Goal: Check status: Check status

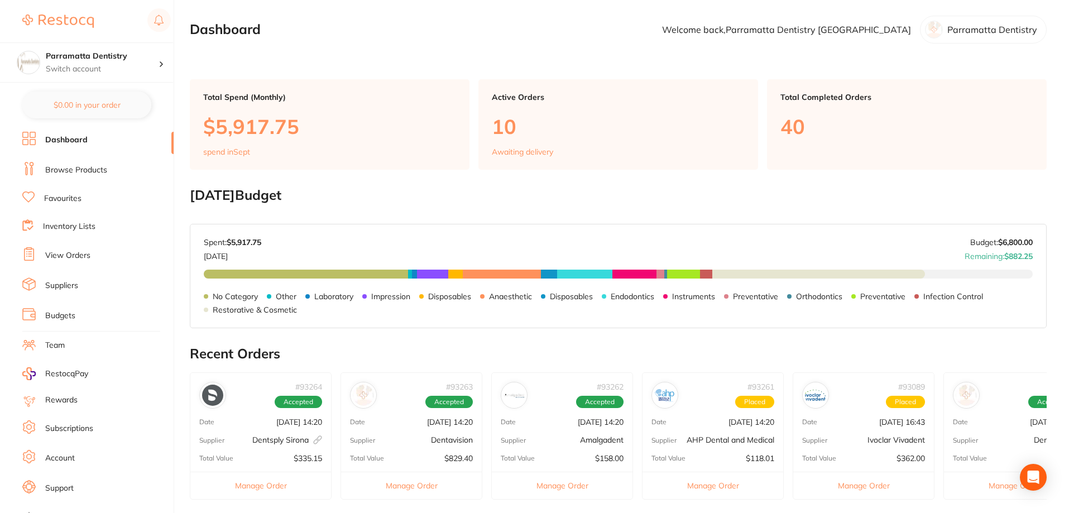
click at [70, 251] on link "View Orders" at bounding box center [67, 255] width 45 height 11
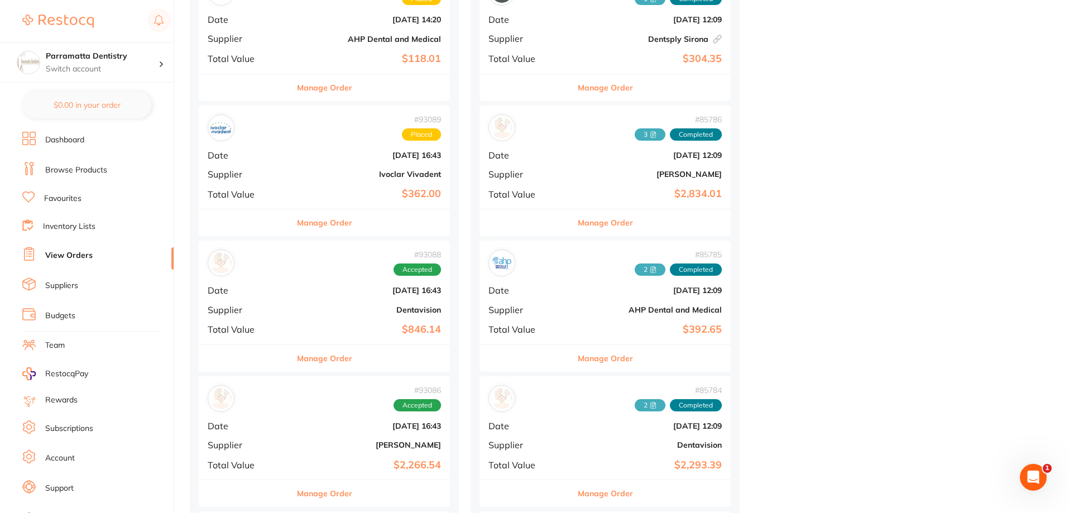
scroll to position [614, 0]
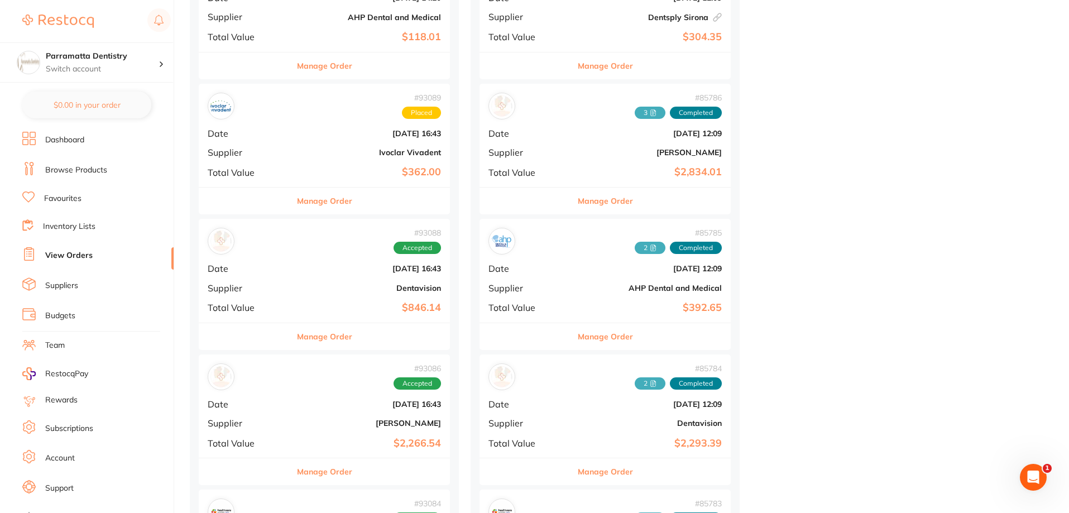
click at [572, 292] on b "AHP Dental and Medical" at bounding box center [647, 288] width 150 height 9
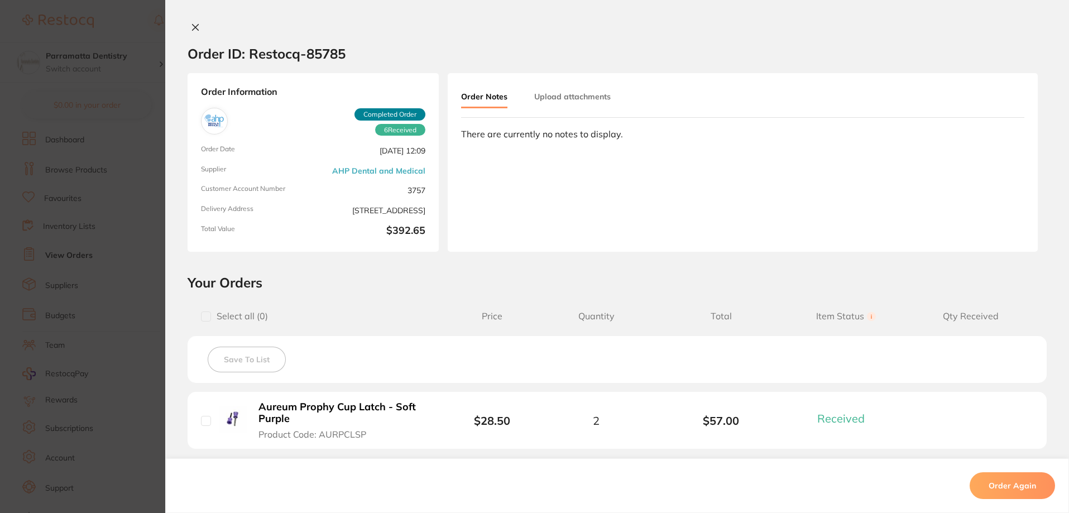
click at [550, 102] on button "Upload attachments" at bounding box center [572, 97] width 76 height 20
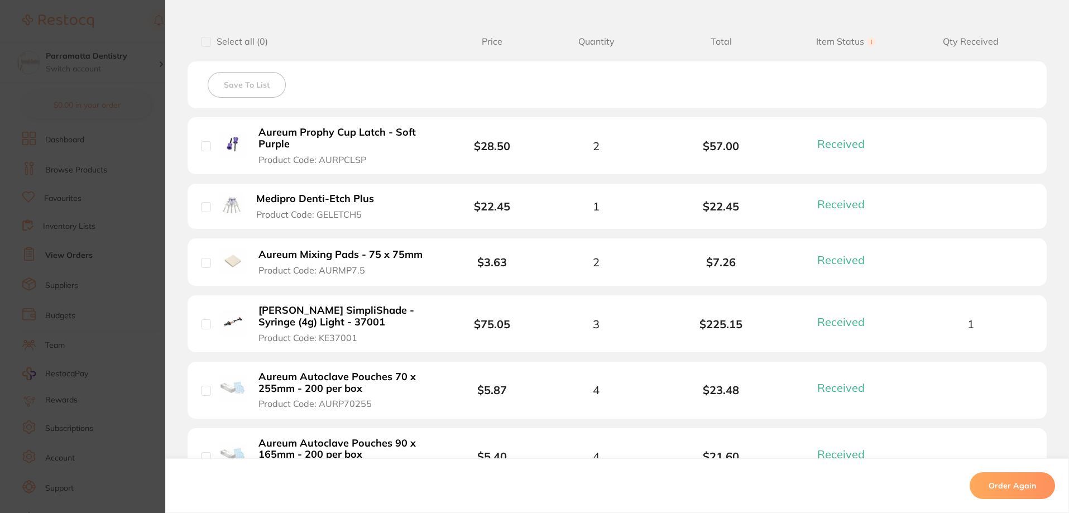
scroll to position [335, 0]
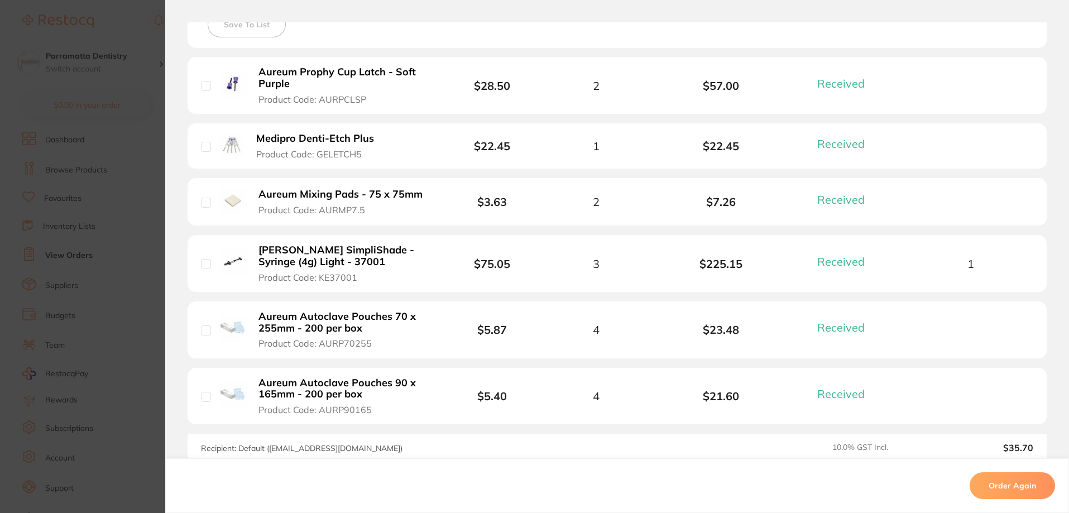
click at [132, 265] on section "Order ID: Restocq- 85785 Order Information 6 Received Completed Order Order Dat…" at bounding box center [534, 256] width 1069 height 513
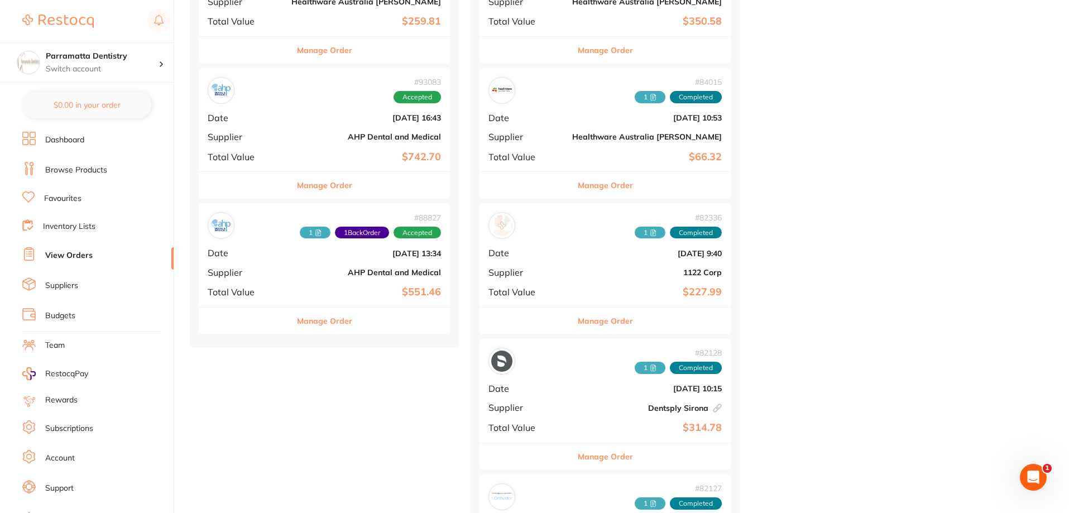
scroll to position [1172, 0]
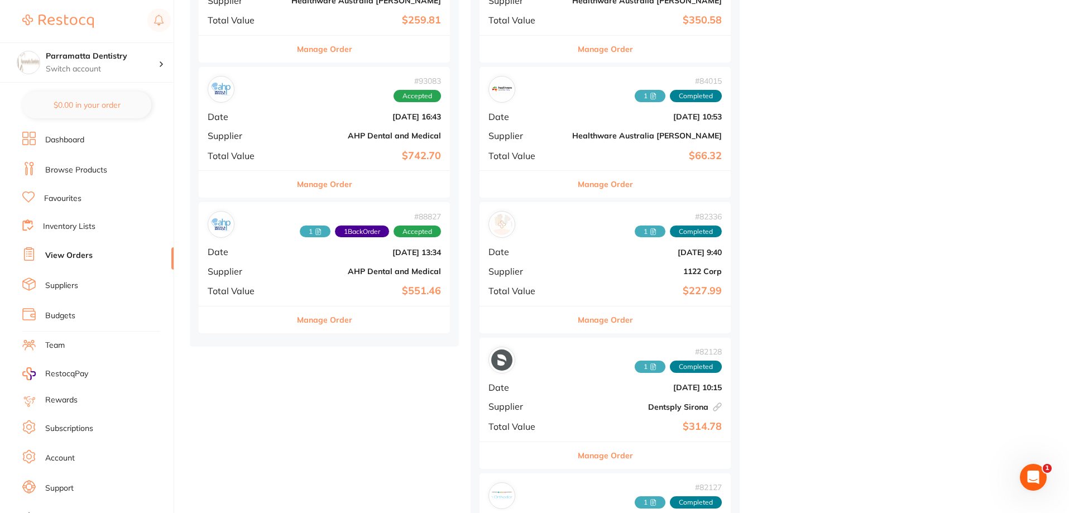
click at [291, 270] on b "AHP Dental and Medical" at bounding box center [366, 271] width 150 height 9
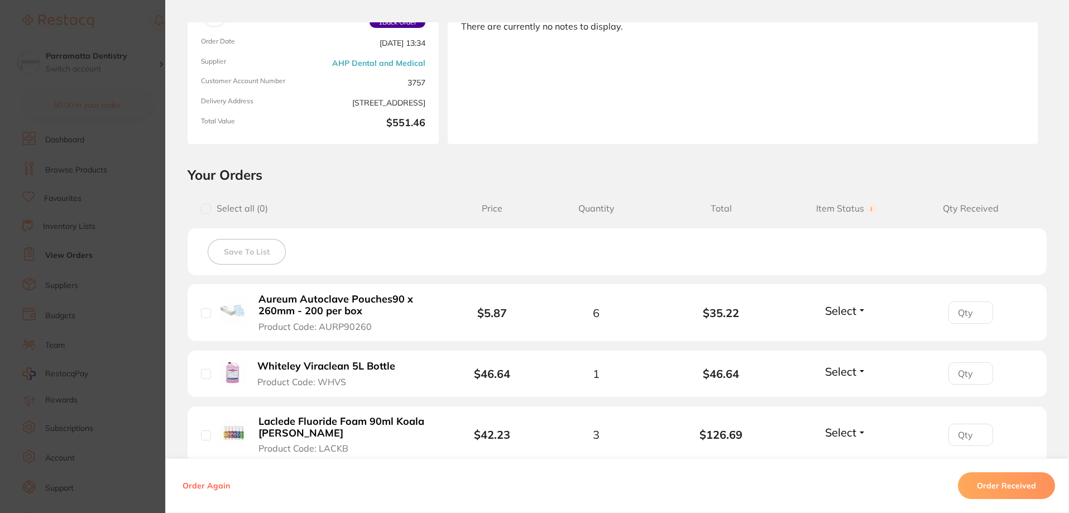
scroll to position [56, 0]
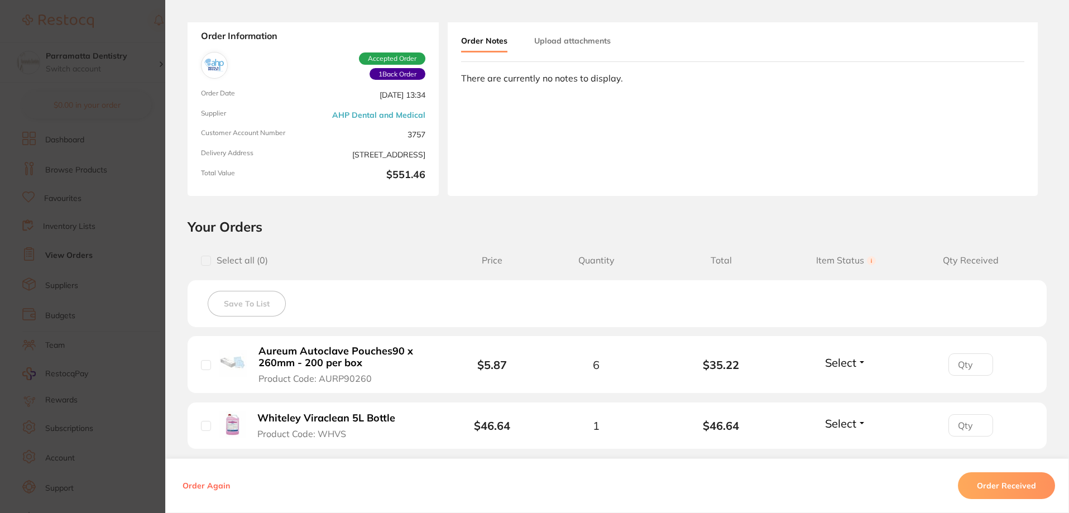
click at [561, 45] on button "Upload attachments" at bounding box center [572, 41] width 76 height 20
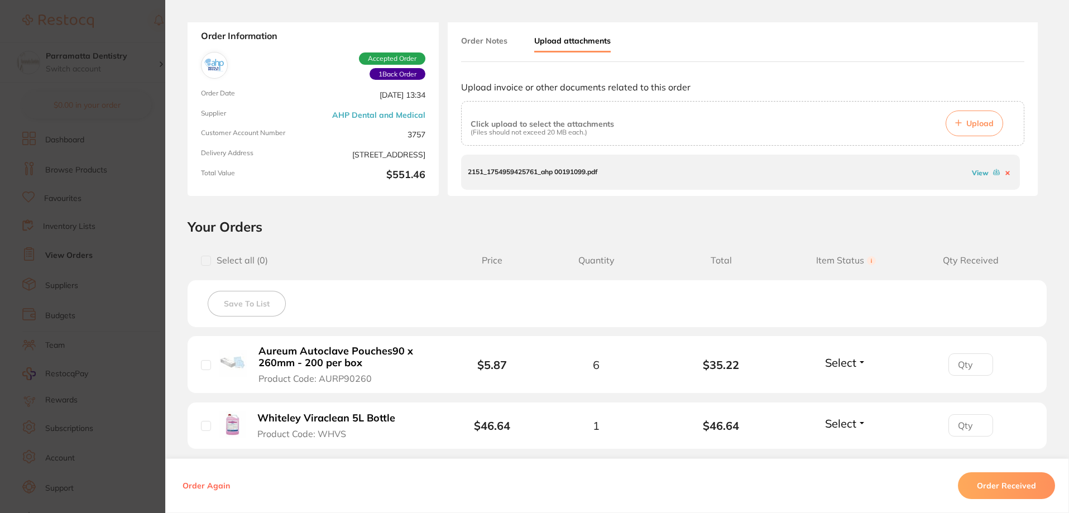
click at [983, 124] on span "Upload" at bounding box center [979, 123] width 27 height 10
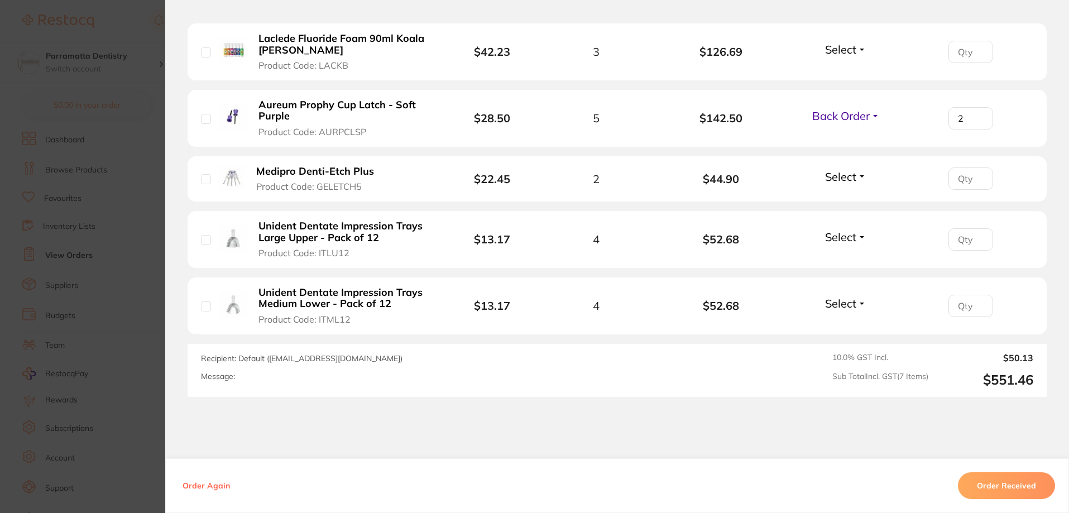
scroll to position [502, 0]
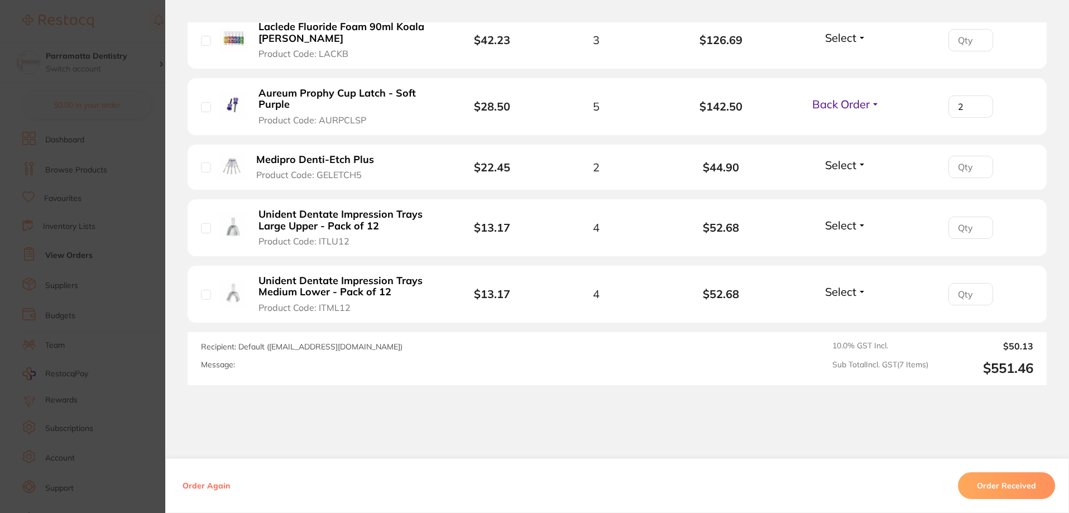
click at [1002, 491] on button "Order Received" at bounding box center [1006, 485] width 97 height 27
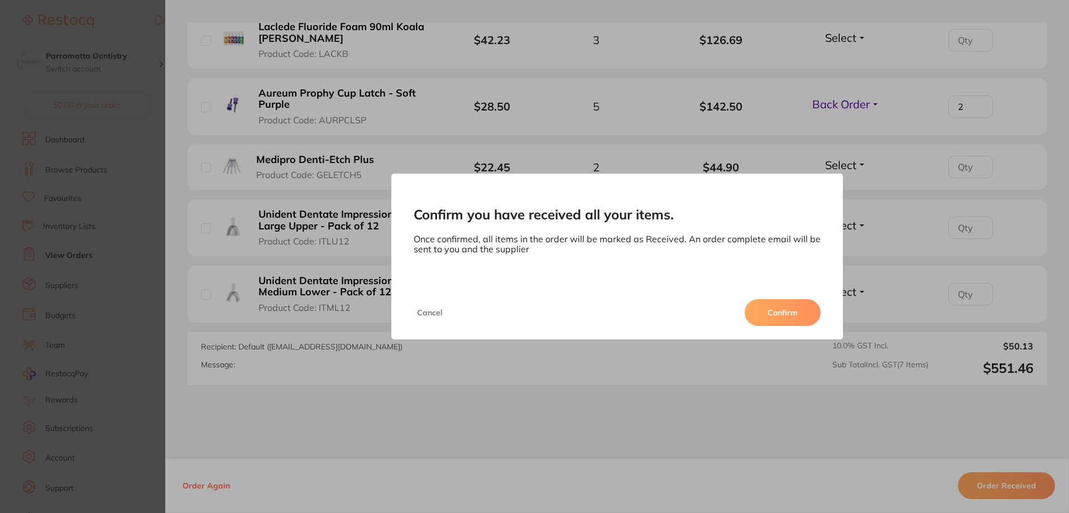
click at [799, 318] on button "Confirm" at bounding box center [783, 312] width 76 height 27
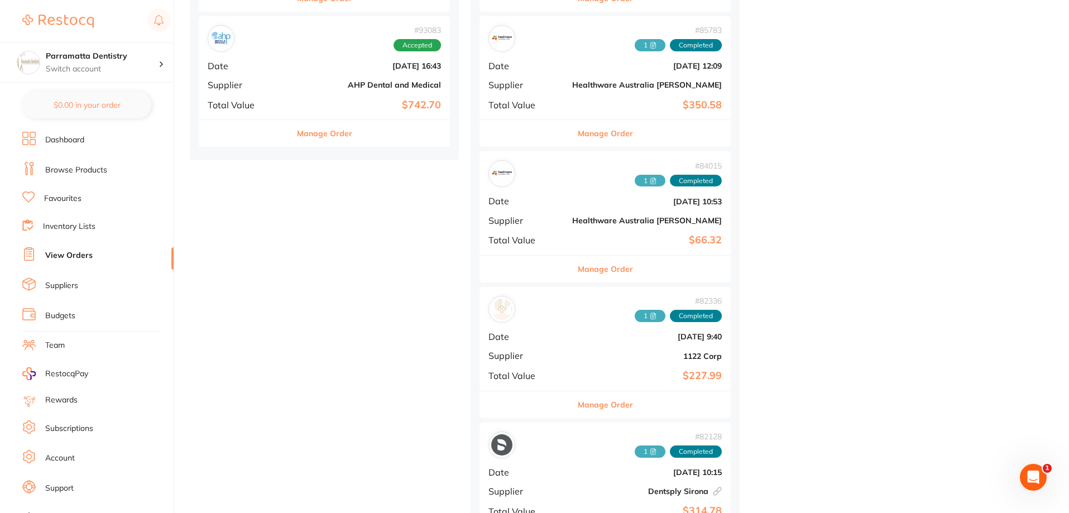
scroll to position [1284, 0]
